Goal: Task Accomplishment & Management: Complete application form

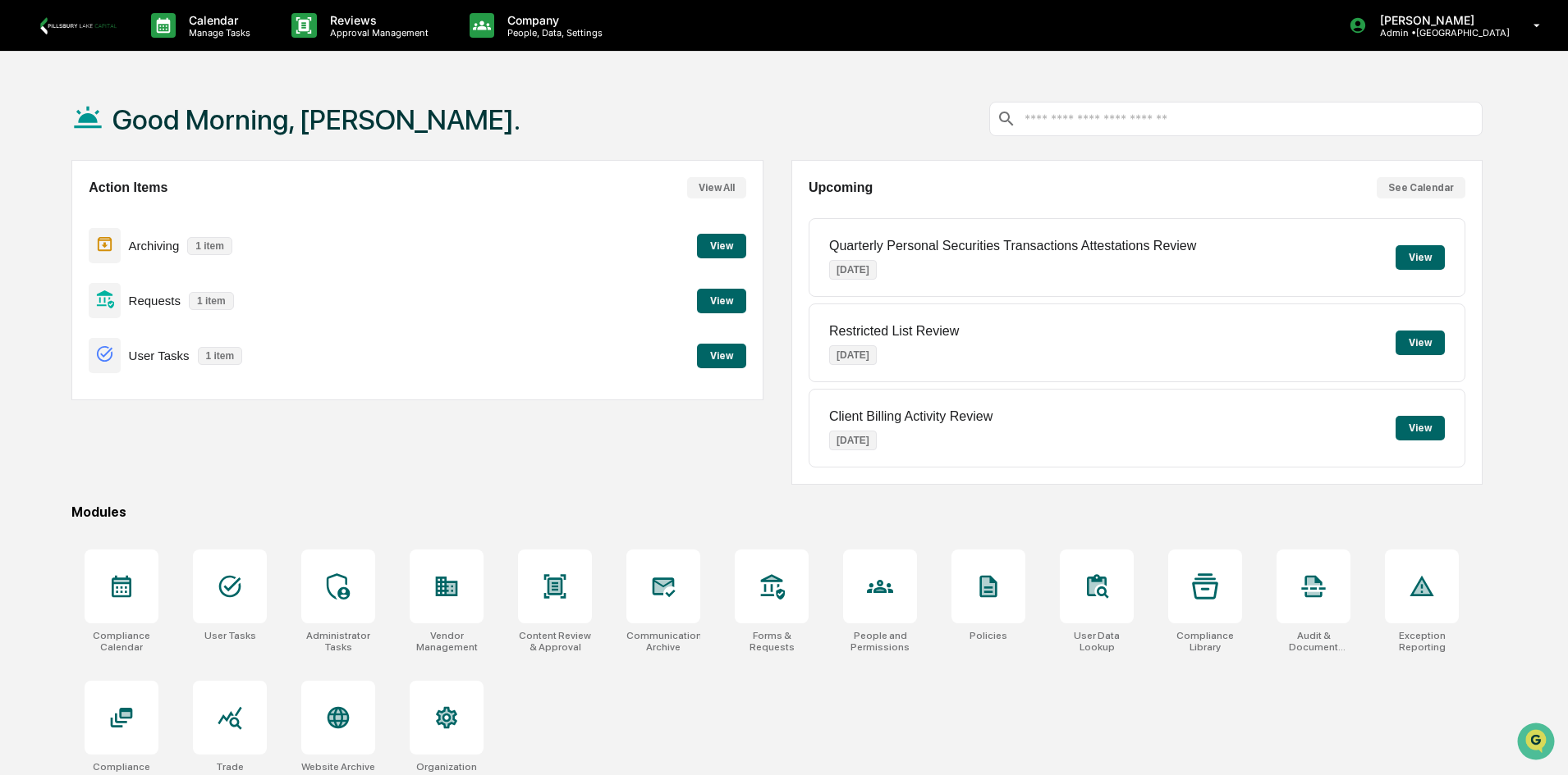
click at [734, 304] on button "View" at bounding box center [721, 300] width 50 height 24
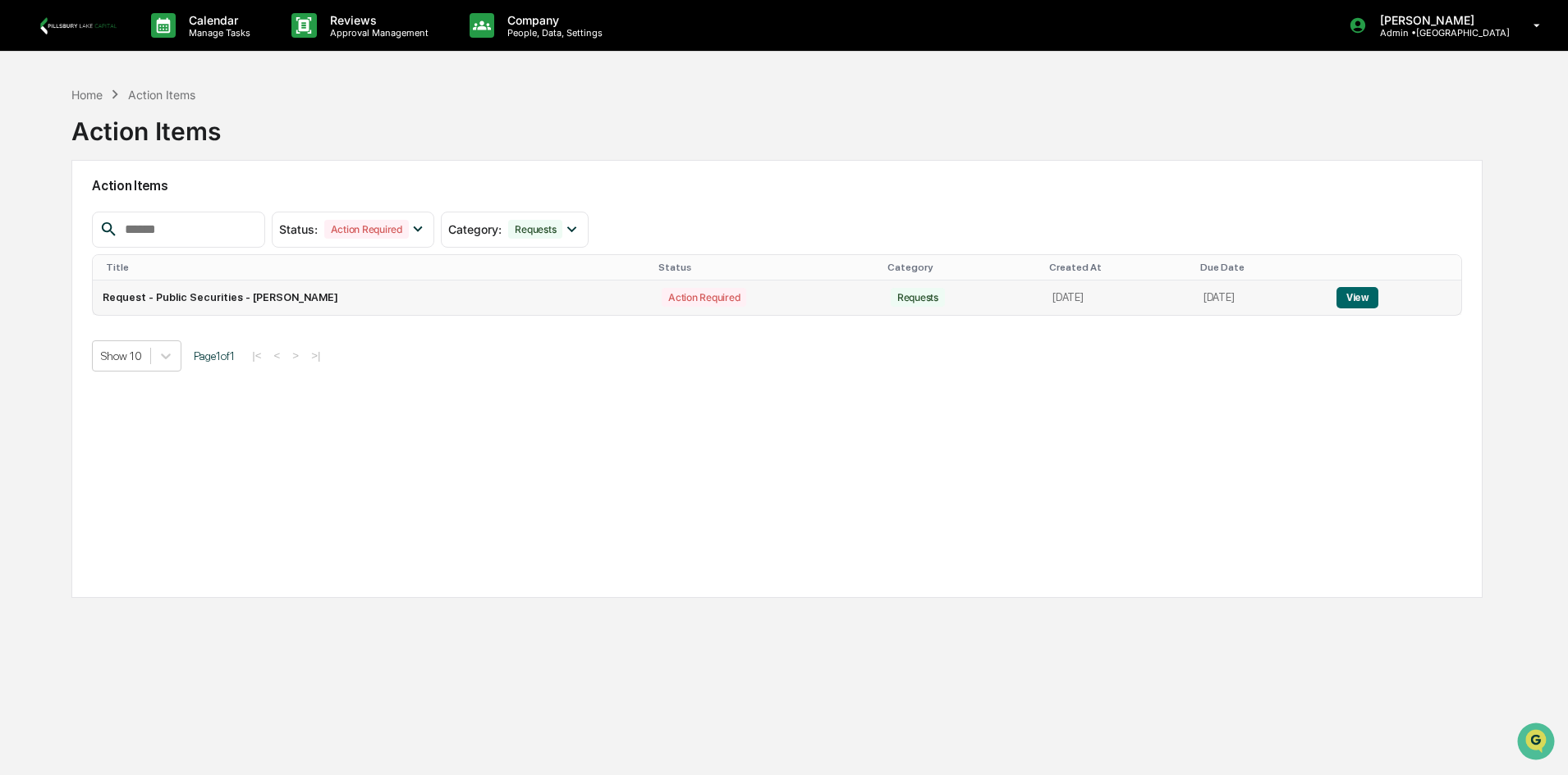
click at [1367, 296] on button "View" at bounding box center [1357, 298] width 41 height 22
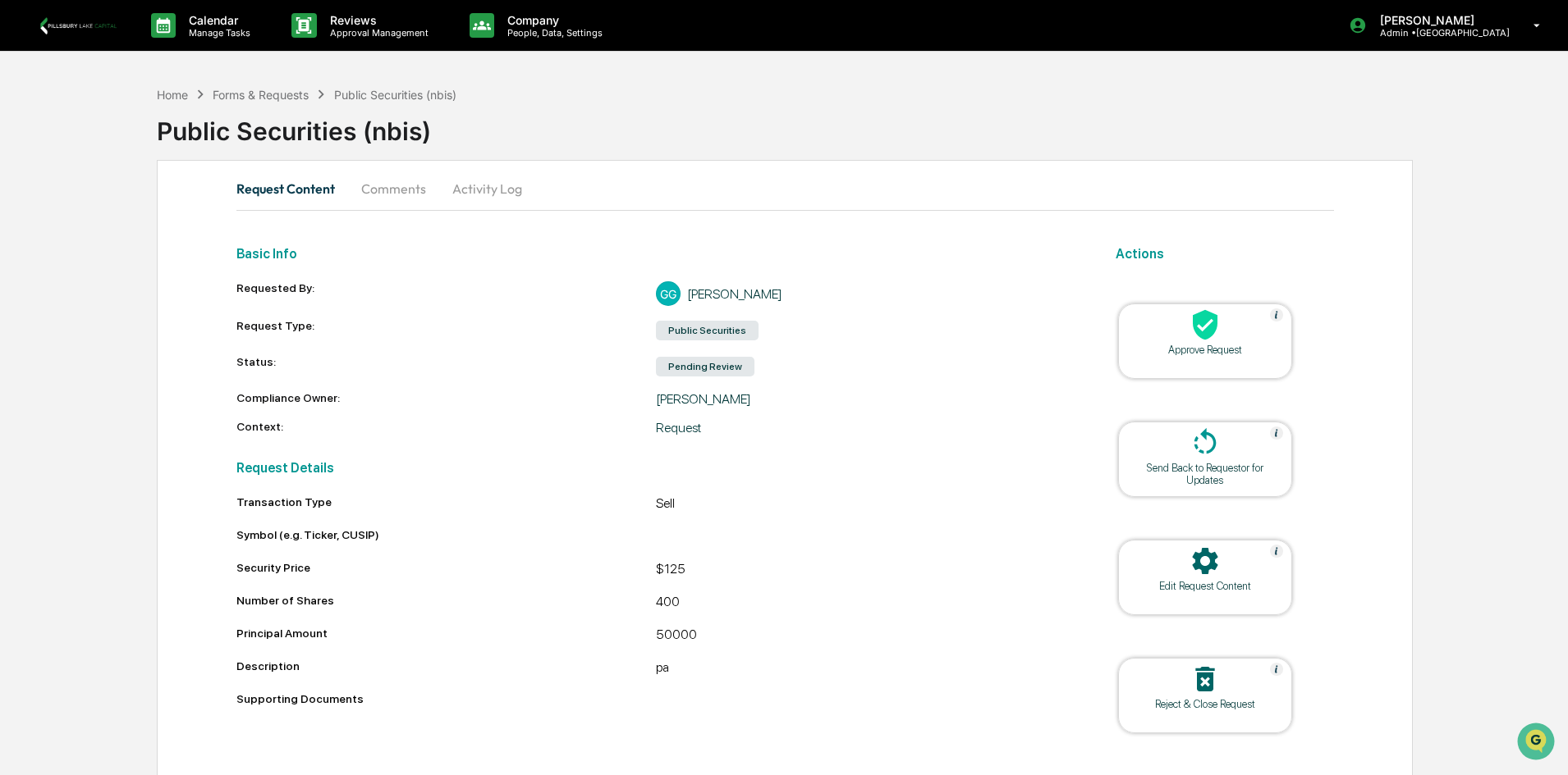
click at [1199, 349] on div "Approve Request" at bounding box center [1205, 350] width 148 height 13
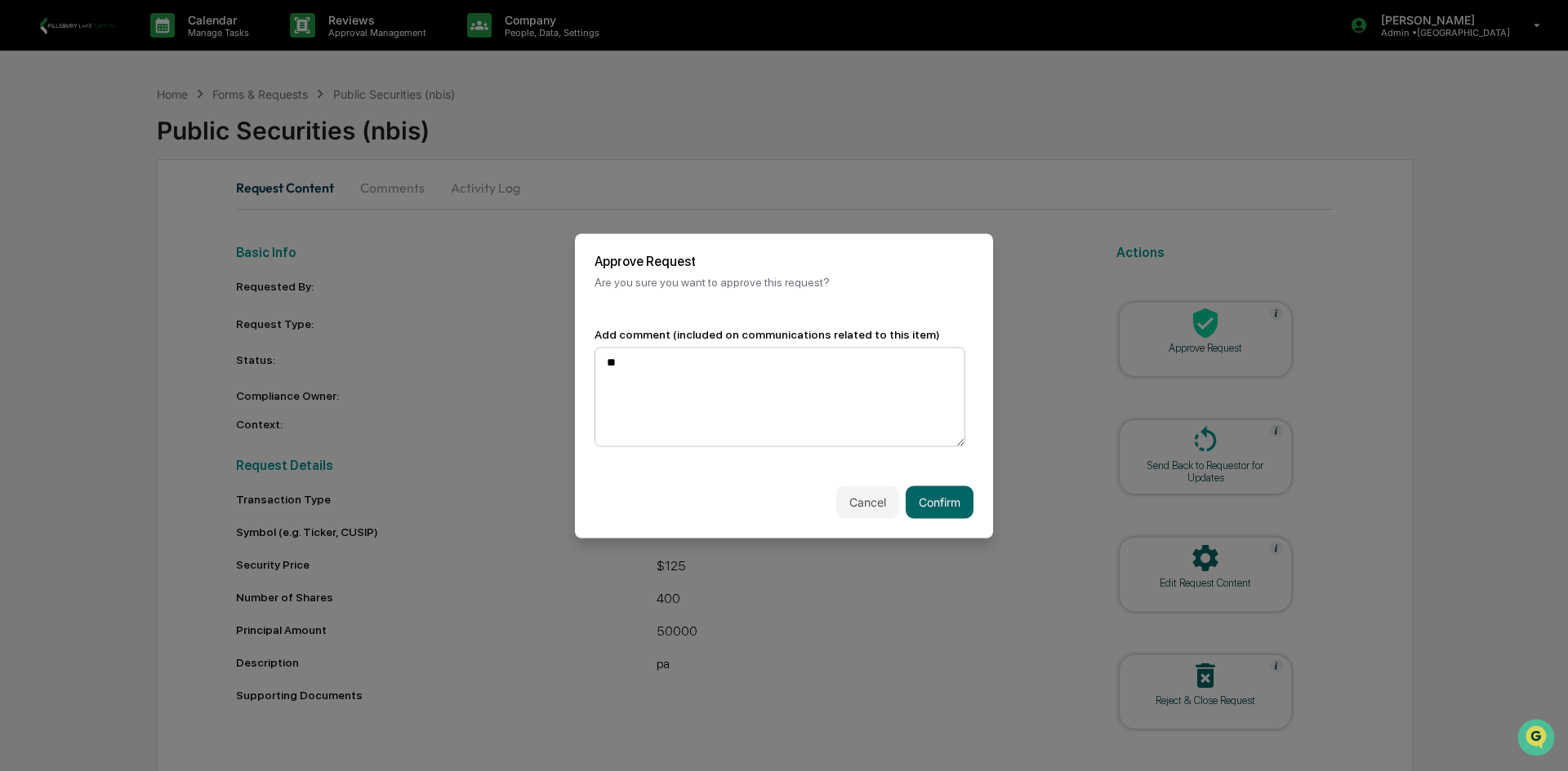
type textarea "*"
type textarea "**********"
click at [945, 490] on button "Confirm" at bounding box center [939, 502] width 68 height 32
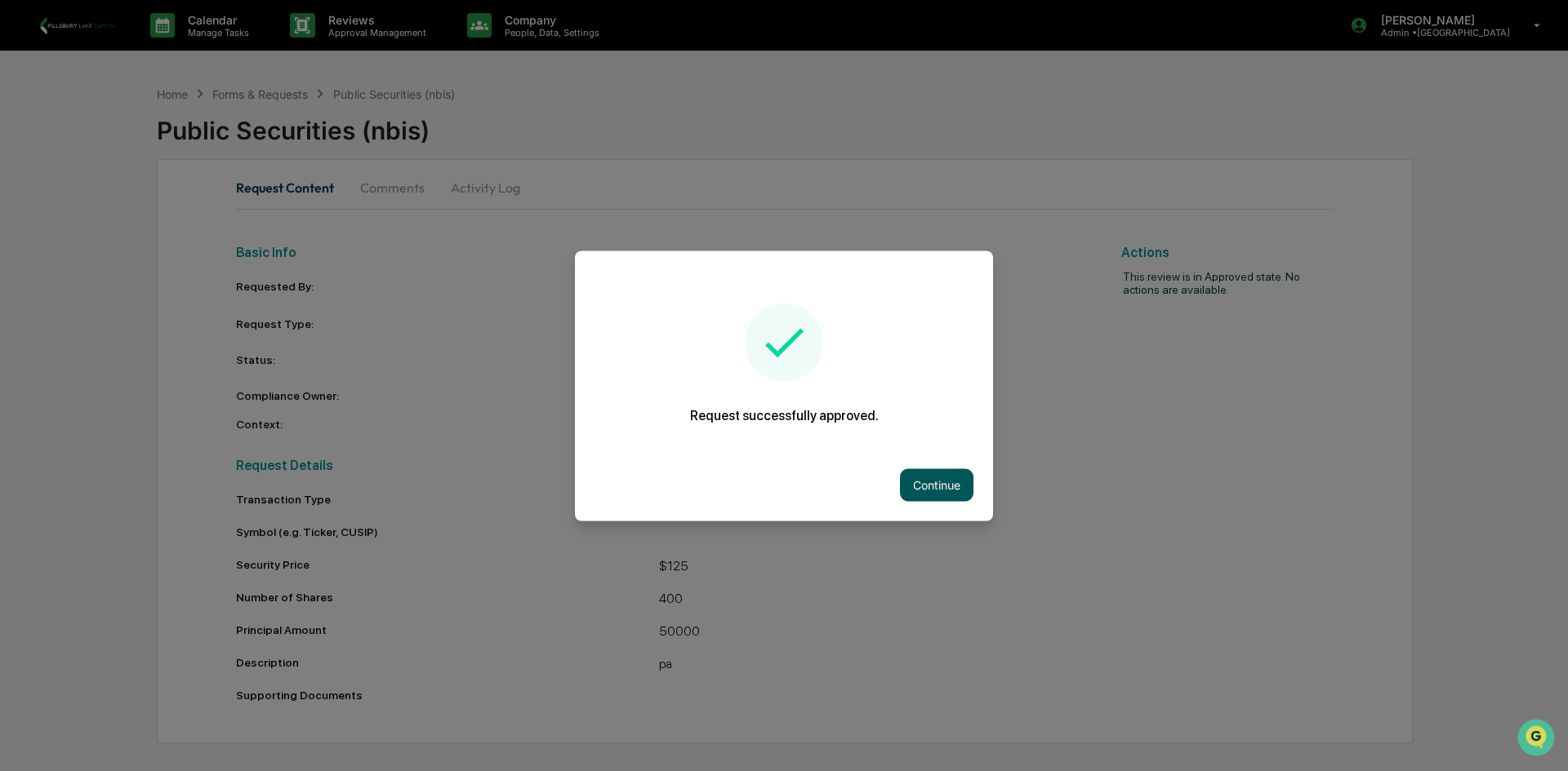
click at [943, 488] on button "Continue" at bounding box center [936, 484] width 74 height 32
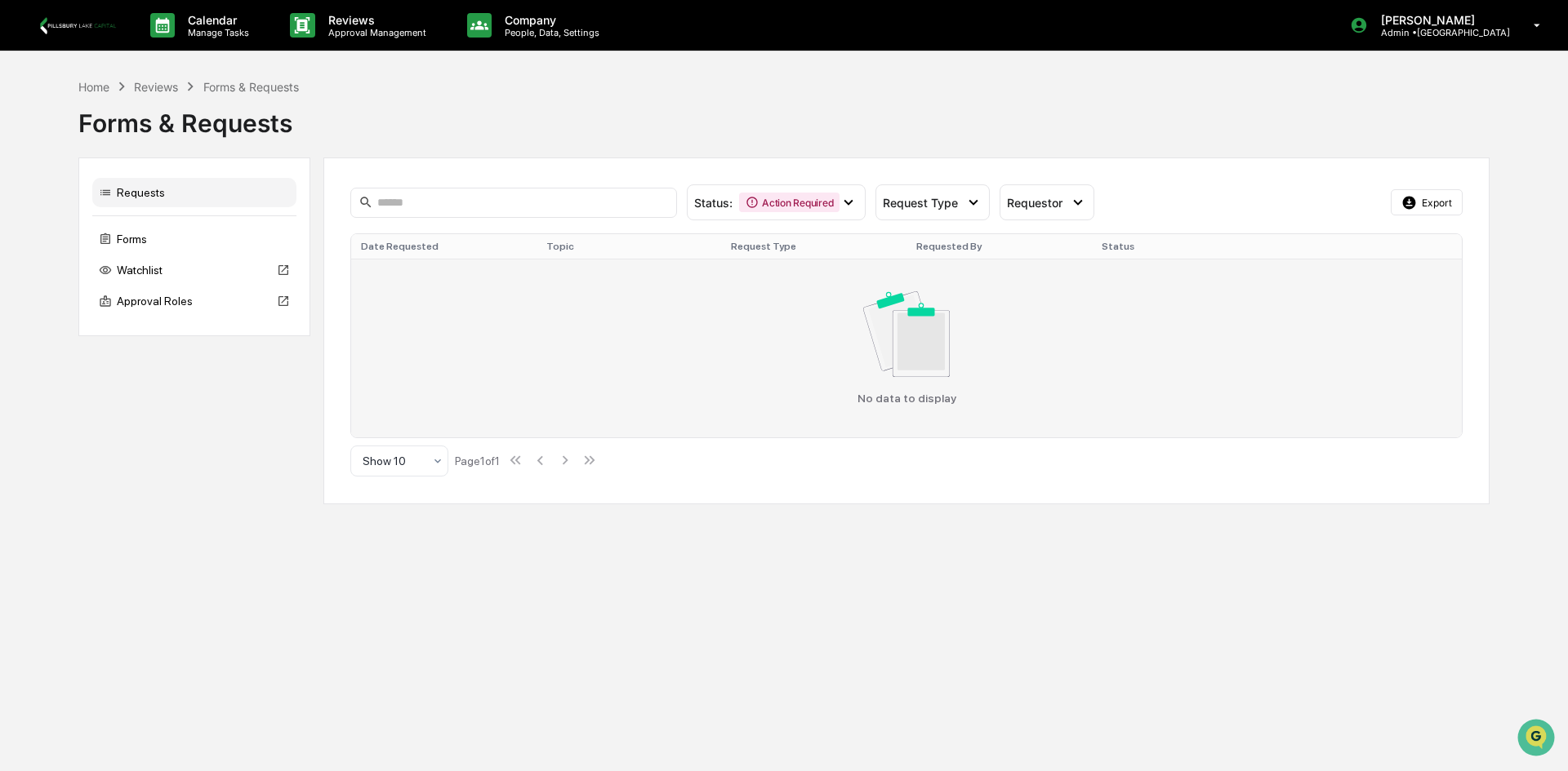
click at [1170, 283] on td "No data to display" at bounding box center [906, 348] width 1111 height 178
click at [1259, 296] on div "No data to display" at bounding box center [906, 348] width 1091 height 113
